Goal: Communication & Community: Answer question/provide support

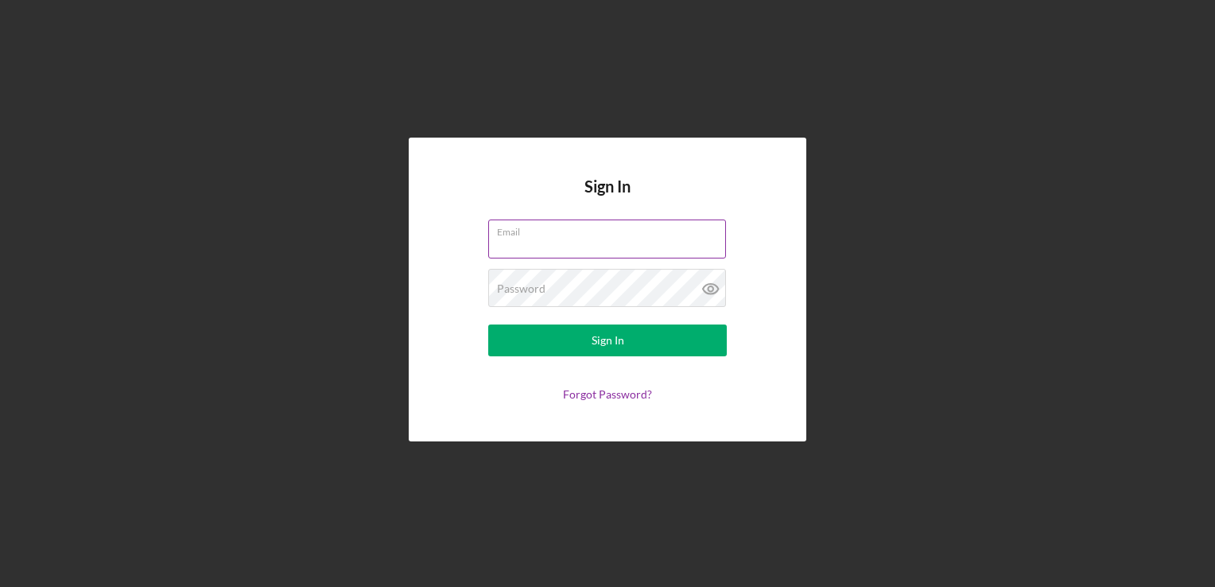
click at [592, 249] on input "Email" at bounding box center [607, 238] width 238 height 38
type input "[EMAIL_ADDRESS][DOMAIN_NAME]"
click at [488, 324] on button "Sign In" at bounding box center [607, 340] width 239 height 32
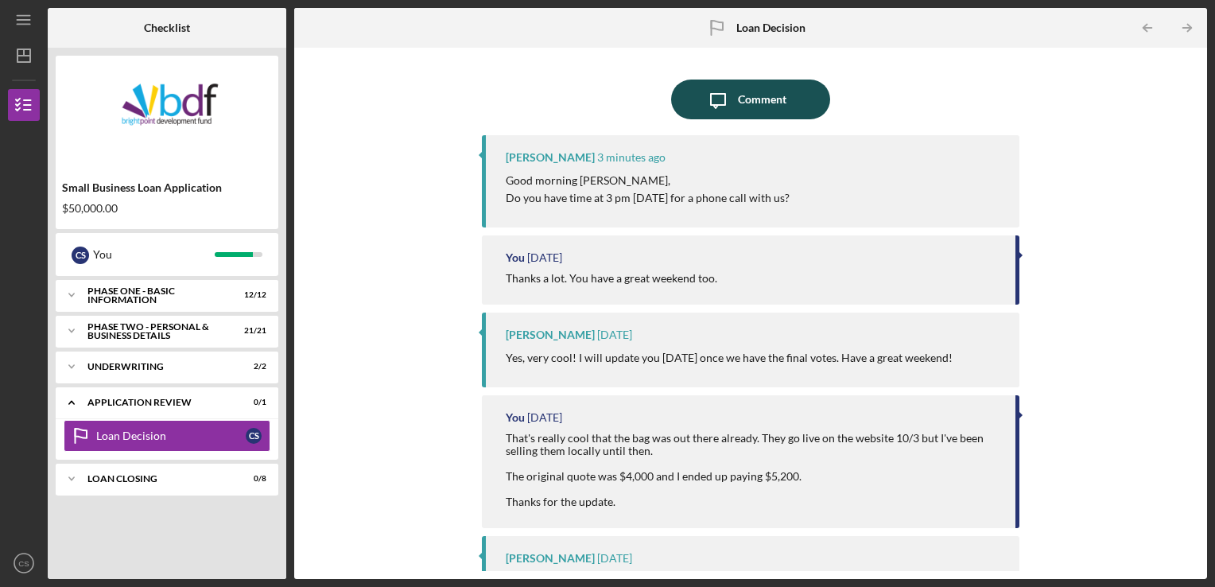
click at [760, 103] on div "Comment" at bounding box center [762, 100] width 49 height 40
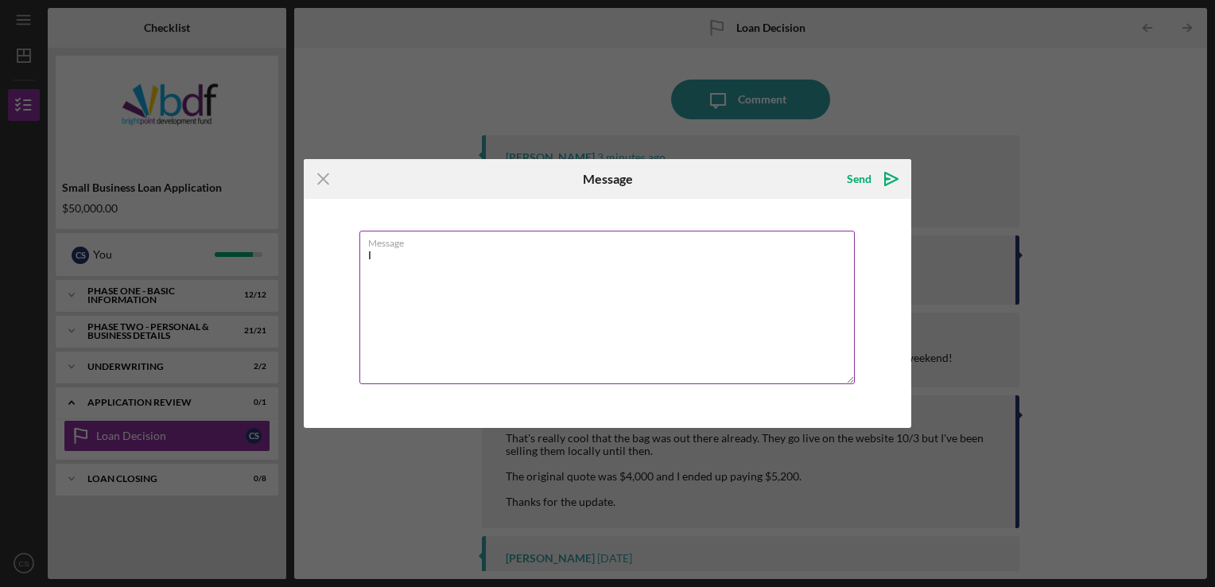
type textarea "I"
type textarea "Y"
click at [617, 339] on textarea "Hello, Yes, I can take a call at 3." at bounding box center [606, 307] width 495 height 153
type textarea "Hello, Yes, I can take a call at 3."
click at [857, 177] on div "Send" at bounding box center [859, 179] width 25 height 32
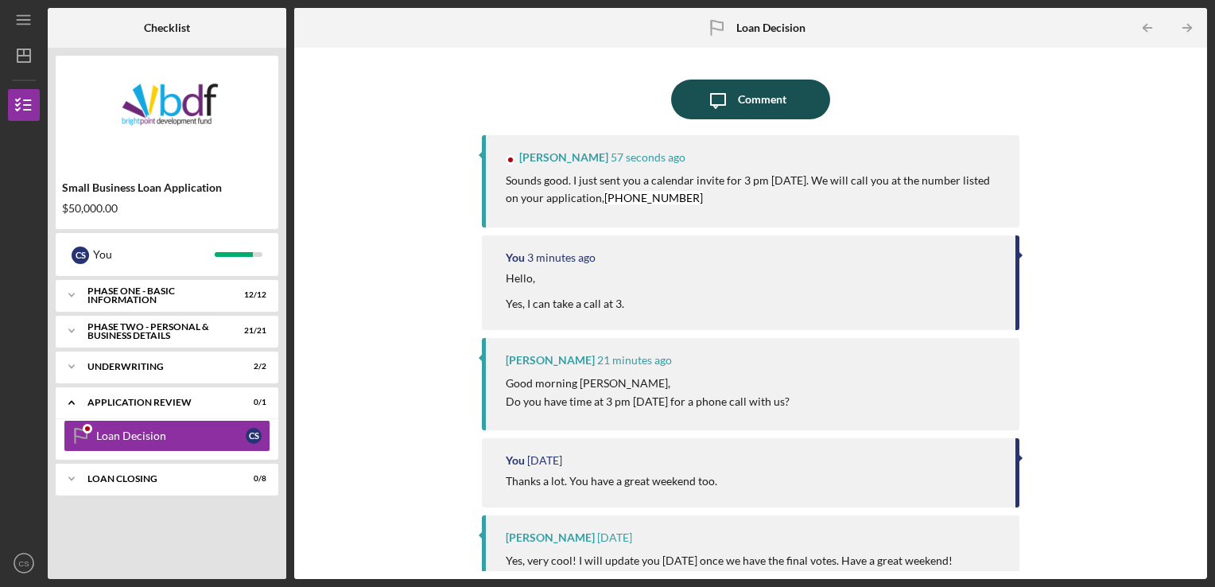
click at [779, 107] on div "Comment" at bounding box center [762, 100] width 49 height 40
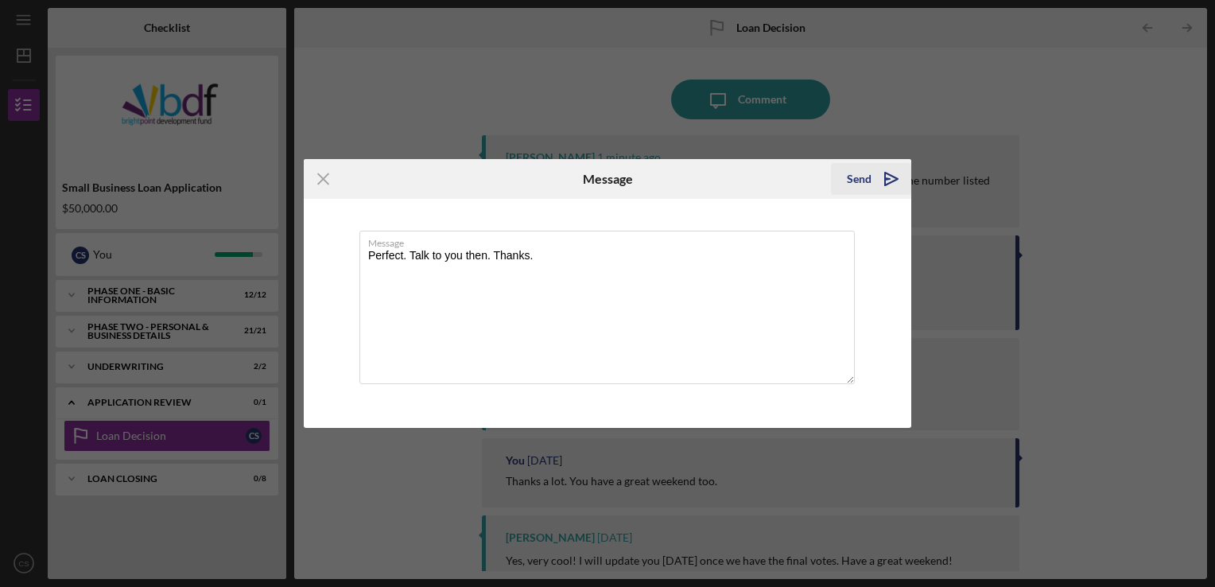
type textarea "Perfect. Talk to you then. Thanks."
click at [867, 183] on div "Send" at bounding box center [859, 179] width 25 height 32
